Goal: Information Seeking & Learning: Understand process/instructions

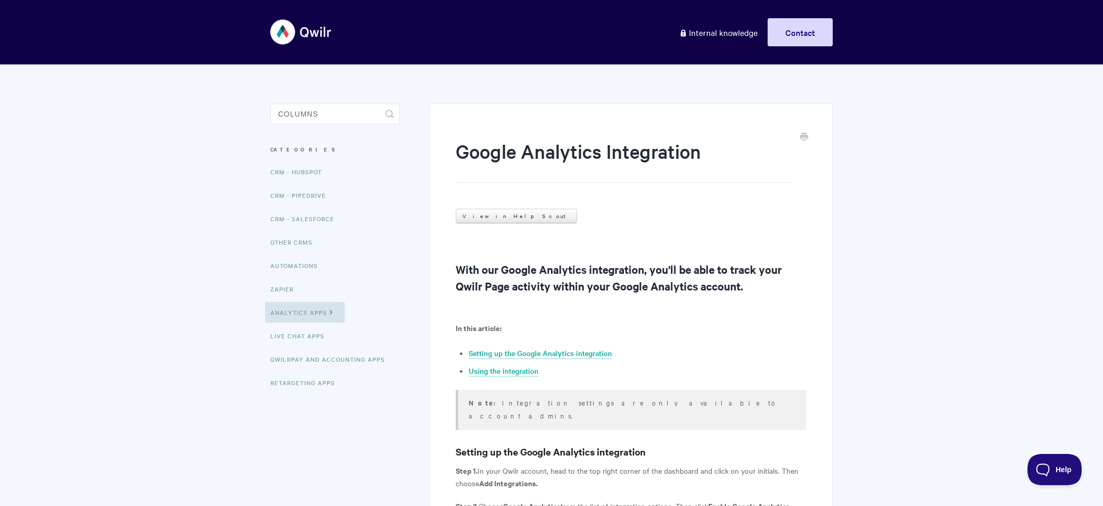
type input "columns"
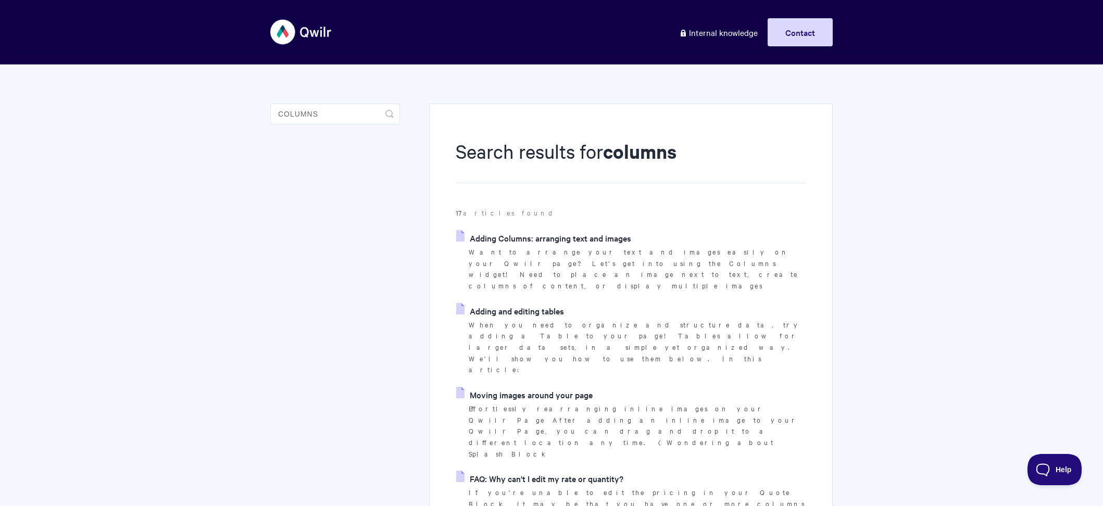
click at [580, 240] on link "Adding Columns: arranging text and images" at bounding box center [543, 238] width 175 height 16
